Goal: Task Accomplishment & Management: Use online tool/utility

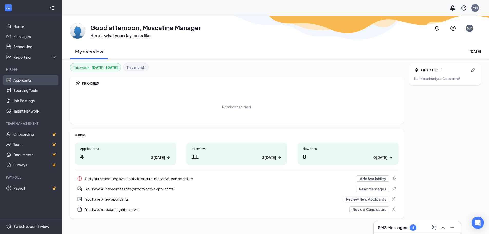
click at [30, 80] on link "Applicants" at bounding box center [35, 80] width 44 height 10
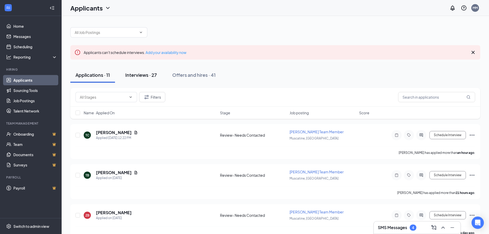
click at [142, 72] on div "Interviews · 27" at bounding box center [141, 75] width 32 height 6
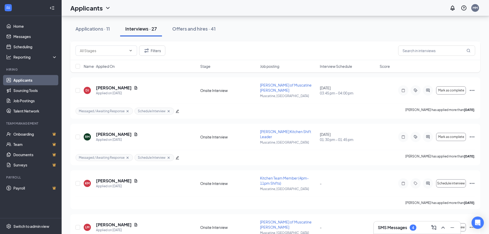
scroll to position [411, 0]
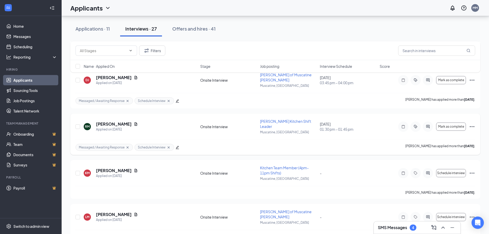
click at [298, 119] on span "[PERSON_NAME] Kitchen Shift Leader" at bounding box center [285, 124] width 51 height 10
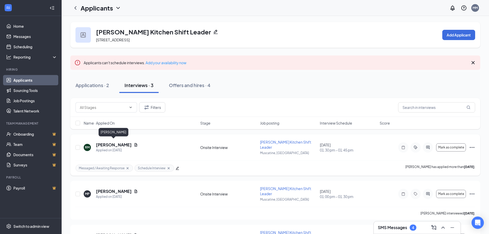
click at [112, 142] on h5 "[PERSON_NAME]" at bounding box center [114, 145] width 36 height 6
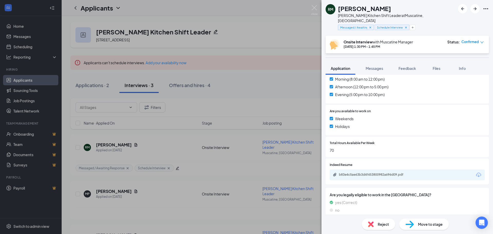
scroll to position [171, 0]
click at [391, 172] on div "b83e4c5ae63b3d4f453800982a696d09.pdf" at bounding box center [375, 174] width 72 height 4
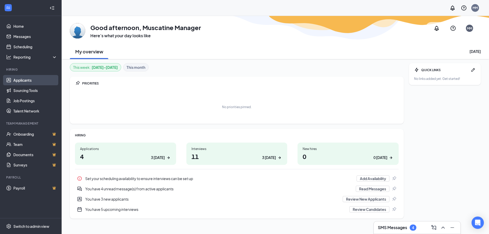
click at [30, 81] on link "Applicants" at bounding box center [35, 80] width 44 height 10
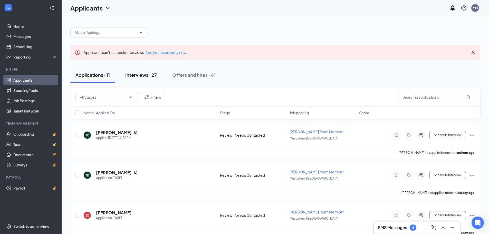
click at [135, 76] on div "Interviews · 27" at bounding box center [141, 75] width 32 height 6
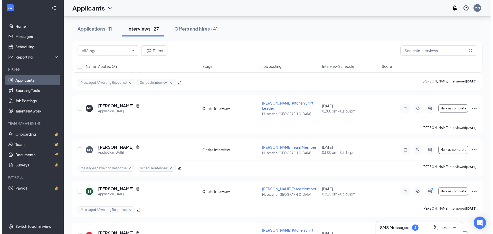
scroll to position [821, 0]
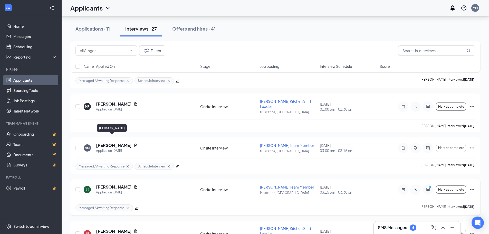
click at [115, 184] on h5 "[PERSON_NAME]" at bounding box center [114, 187] width 36 height 6
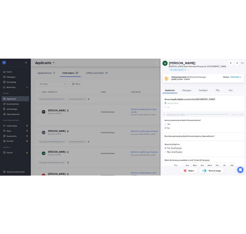
scroll to position [154, 0]
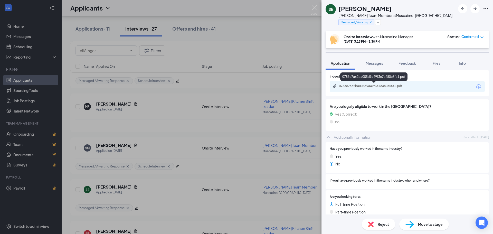
click at [397, 86] on div "0783e7a62ba005d9a49f3e7c480e5fa1.pdf" at bounding box center [375, 86] width 72 height 4
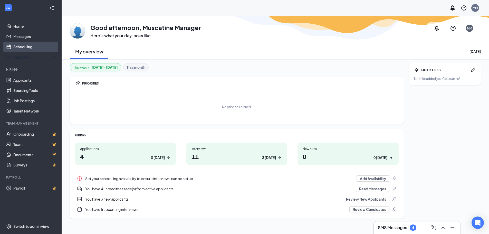
click at [30, 51] on link "Scheduling" at bounding box center [35, 47] width 44 height 10
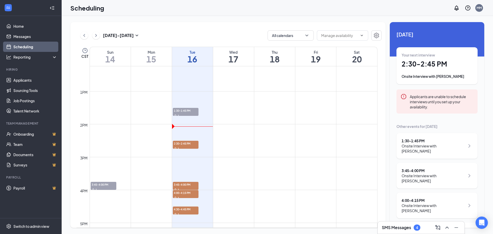
scroll to position [406, 0]
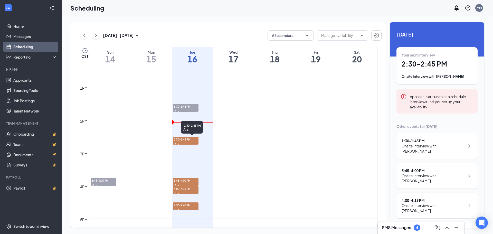
click at [188, 139] on span "2:30-2:45 PM" at bounding box center [186, 139] width 26 height 5
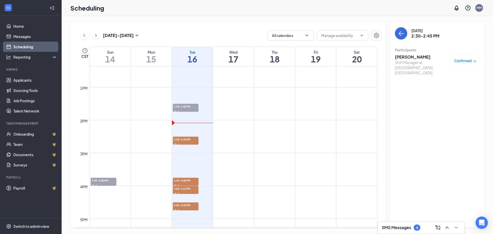
click at [385, 226] on h3 "SMS Messages" at bounding box center [396, 228] width 29 height 6
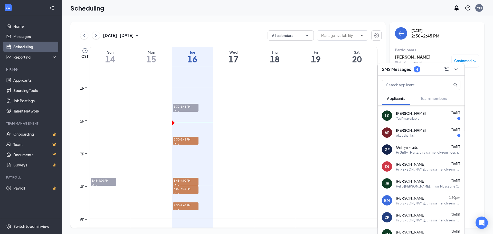
scroll to position [51, 0]
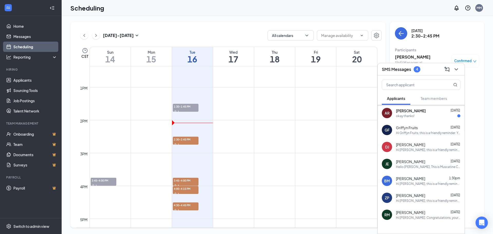
click at [411, 182] on div "Hi Brenda Morton, this is a friendly reminder. Your meeting with Culver's for S…" at bounding box center [428, 183] width 64 height 4
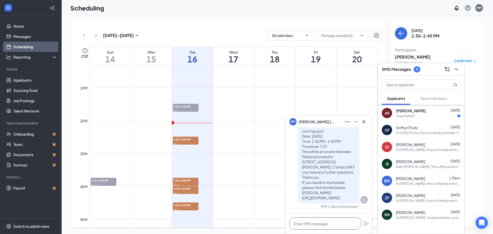
click at [336, 226] on textarea at bounding box center [325, 223] width 72 height 12
click at [363, 123] on icon "Cross" at bounding box center [364, 122] width 6 height 6
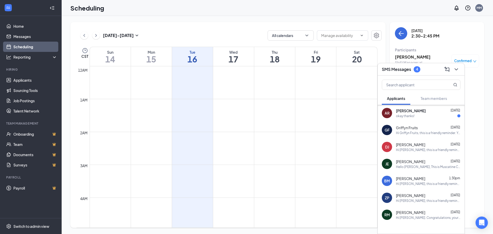
scroll to position [0, 0]
click at [425, 182] on div "Hi Brenda Morton, this is a friendly reminder. Your meeting with Culver's for S…" at bounding box center [428, 183] width 64 height 4
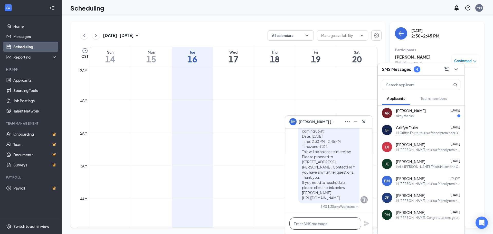
click at [337, 222] on textarea at bounding box center [325, 223] width 72 height 12
click at [321, 224] on textarea at bounding box center [325, 223] width 72 height 12
click at [322, 225] on textarea at bounding box center [325, 223] width 72 height 12
drag, startPoint x: 343, startPoint y: 224, endPoint x: 337, endPoint y: 223, distance: 5.7
click at [337, 223] on textarea at bounding box center [325, 223] width 72 height 12
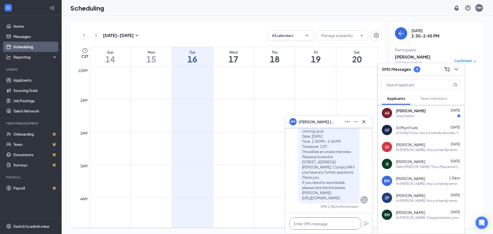
click at [332, 222] on textarea at bounding box center [325, 223] width 72 height 12
click at [320, 222] on textarea at bounding box center [325, 223] width 72 height 12
click at [367, 121] on button at bounding box center [364, 122] width 8 height 8
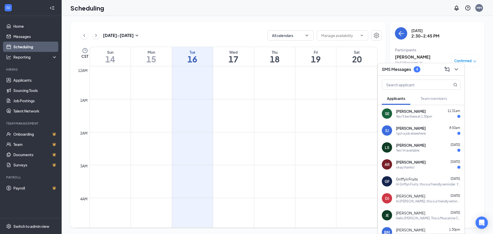
click at [434, 116] on div "Yes I'll be there at 1:30pm" at bounding box center [428, 116] width 64 height 4
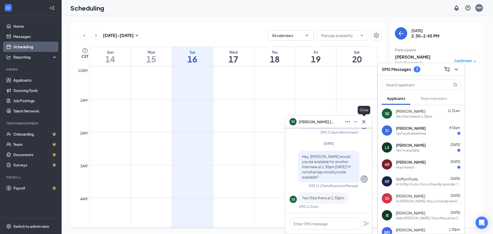
click at [365, 121] on icon "Cross" at bounding box center [364, 122] width 6 height 6
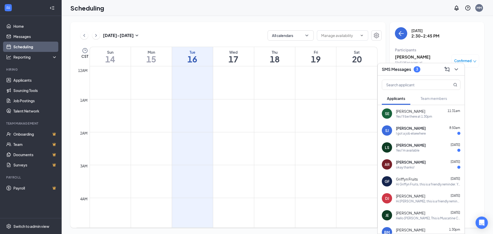
click at [446, 185] on div "Hi Griffyn Fruits, this is a friendly reminder. Your meeting with Culver's for …" at bounding box center [428, 184] width 64 height 4
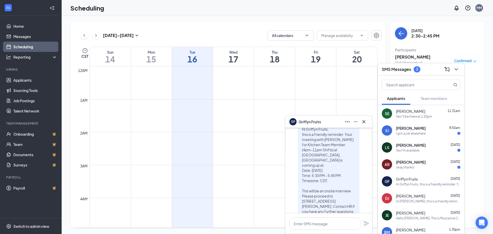
scroll to position [-51, 0]
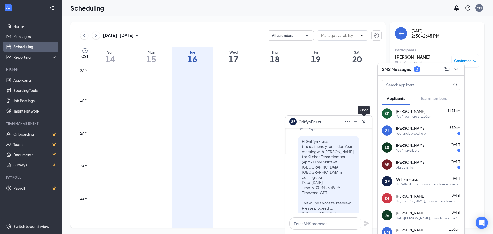
click at [365, 124] on icon "Cross" at bounding box center [364, 122] width 6 height 6
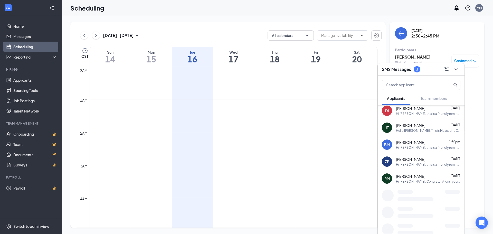
scroll to position [92, 0]
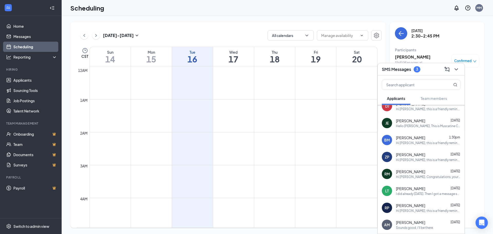
click at [415, 173] on span "[PERSON_NAME]" at bounding box center [410, 171] width 29 height 5
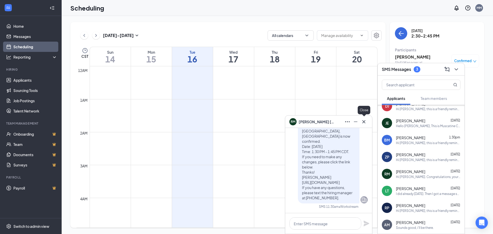
click at [365, 120] on icon "Cross" at bounding box center [363, 121] width 3 height 3
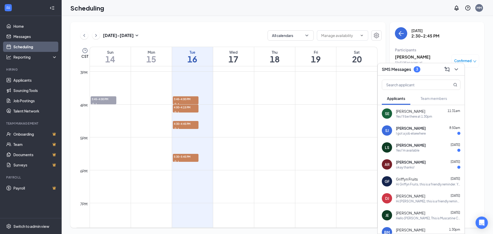
scroll to position [462, 0]
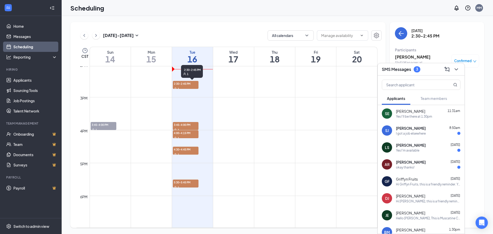
click at [189, 84] on span "2:30-2:45 PM" at bounding box center [186, 83] width 26 height 5
click at [176, 84] on span "2:30-2:45 PM" at bounding box center [186, 83] width 26 height 5
click at [461, 74] on div "SMS Messages 3" at bounding box center [420, 69] width 87 height 12
